Goal: Complete application form

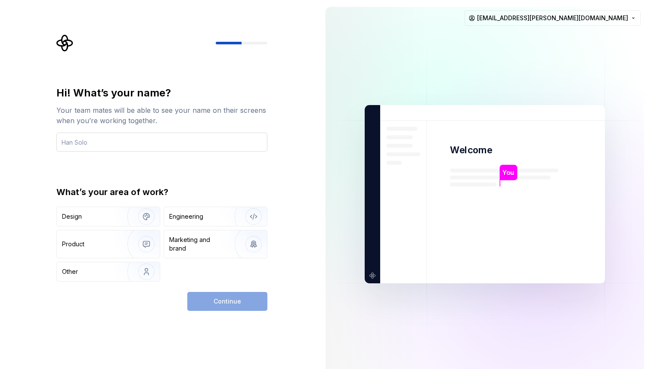
click at [121, 142] on input "text" at bounding box center [161, 142] width 211 height 19
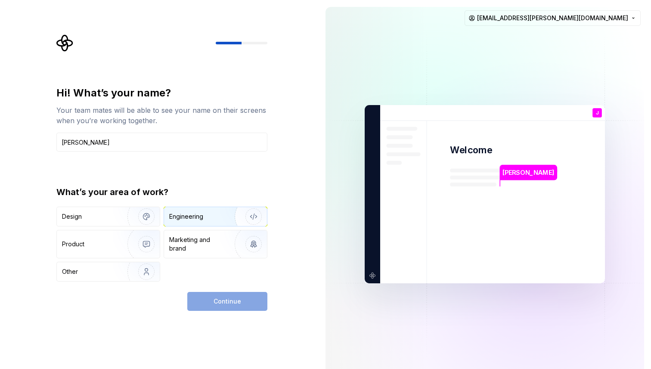
type input "[PERSON_NAME]"
click at [208, 216] on div "Engineering" at bounding box center [203, 216] width 68 height 9
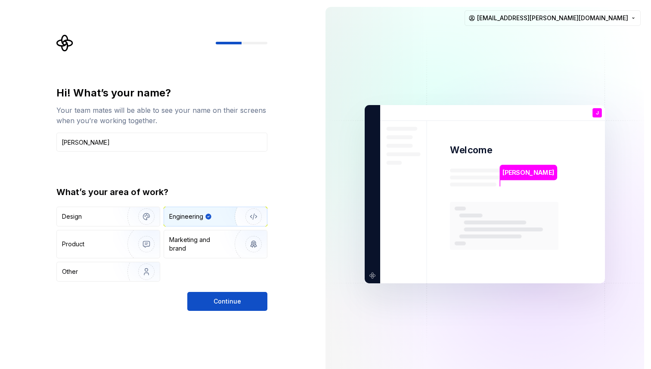
drag, startPoint x: 223, startPoint y: 303, endPoint x: 487, endPoint y: 300, distance: 263.9
click at [223, 303] on span "Continue" at bounding box center [228, 301] width 28 height 9
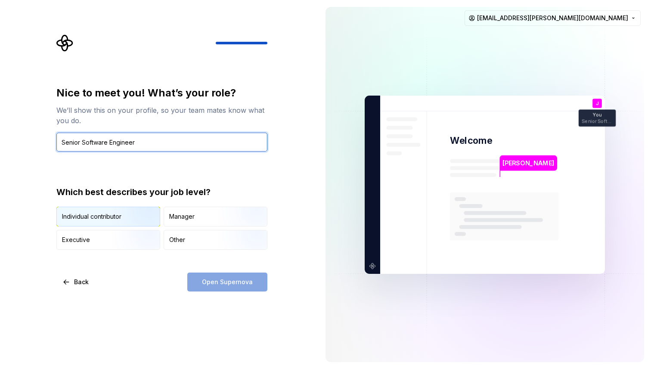
type input "Senior Software Engineer"
click at [102, 216] on div "Individual contributor" at bounding box center [91, 216] width 59 height 9
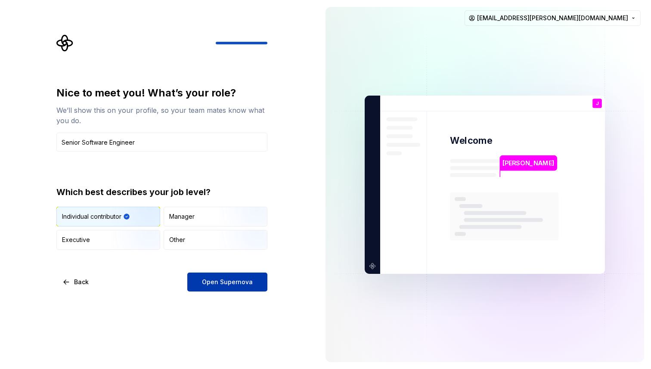
click at [237, 280] on span "Open Supernova" at bounding box center [227, 282] width 51 height 9
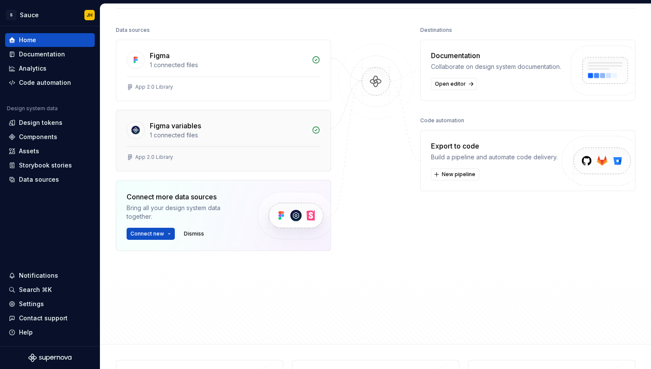
scroll to position [93, 0]
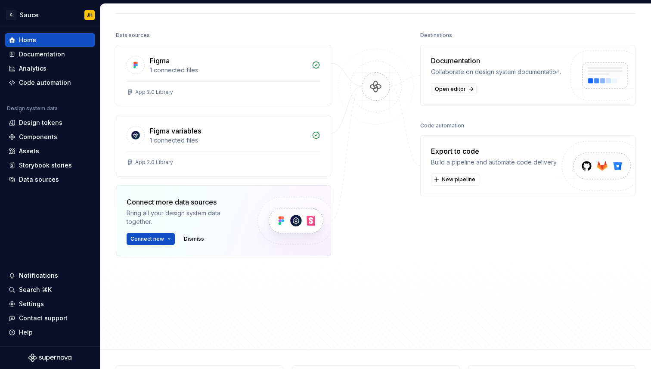
drag, startPoint x: 549, startPoint y: 209, endPoint x: 522, endPoint y: 200, distance: 28.6
click at [548, 208] on div "Destinations Documentation Collaborate on design system documentation. Open edi…" at bounding box center [527, 164] width 215 height 270
click at [455, 179] on span "New pipeline" at bounding box center [459, 179] width 34 height 7
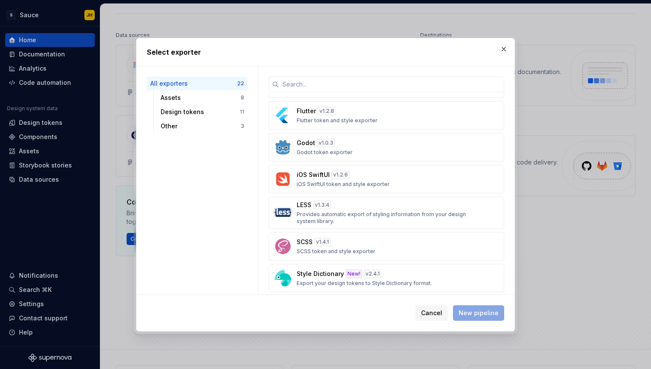
scroll to position [373, 0]
click at [501, 48] on button "button" at bounding box center [504, 49] width 12 height 12
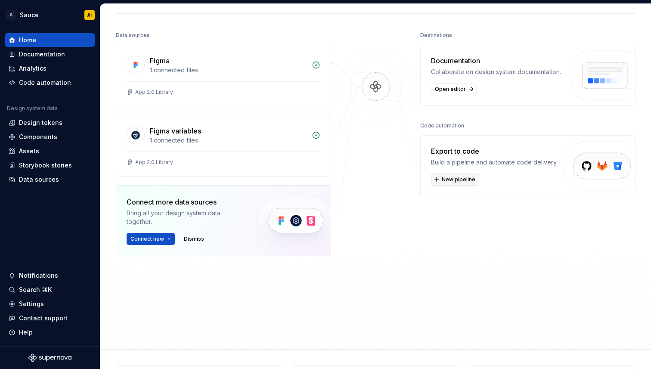
click at [472, 180] on span "New pipeline" at bounding box center [459, 179] width 34 height 7
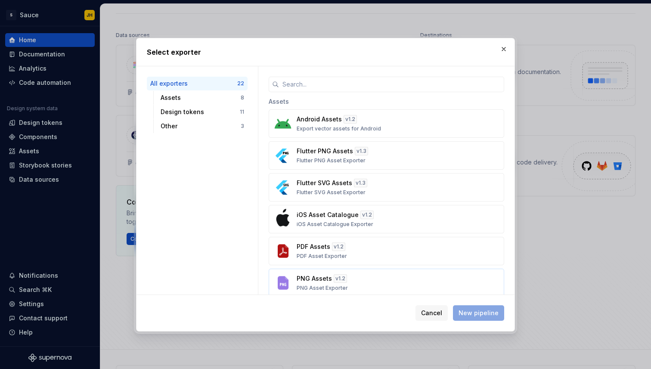
scroll to position [561, 0]
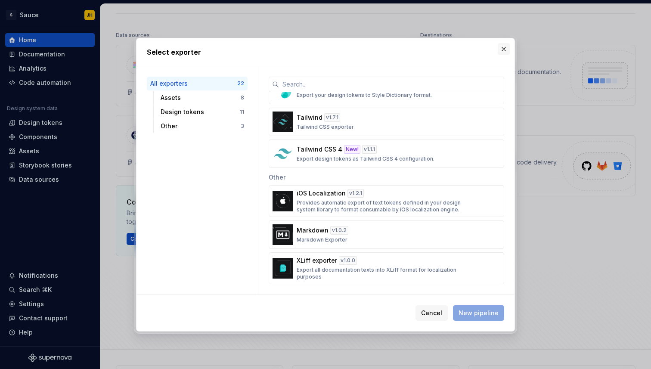
click at [507, 53] on button "button" at bounding box center [504, 49] width 12 height 12
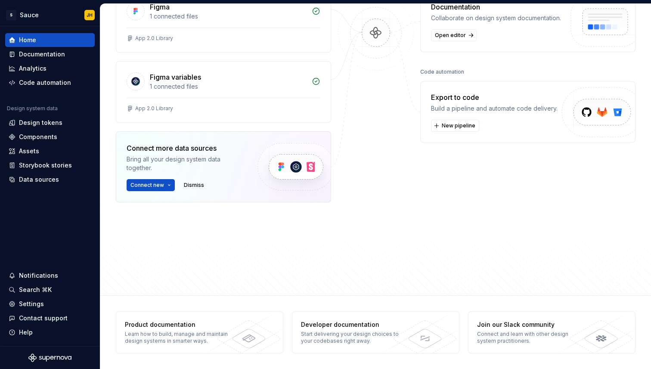
scroll to position [0, 0]
